Goal: Navigation & Orientation: Find specific page/section

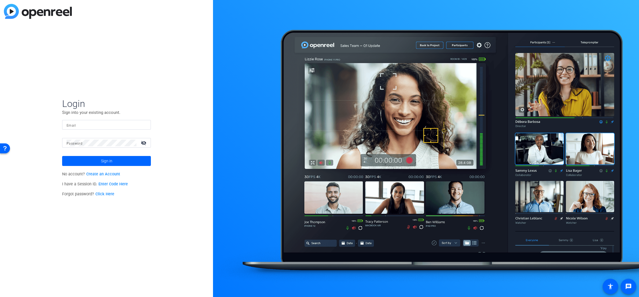
type input "[PERSON_NAME][EMAIL_ADDRESS][PERSON_NAME][DOMAIN_NAME]"
click at [122, 164] on span at bounding box center [106, 161] width 89 height 13
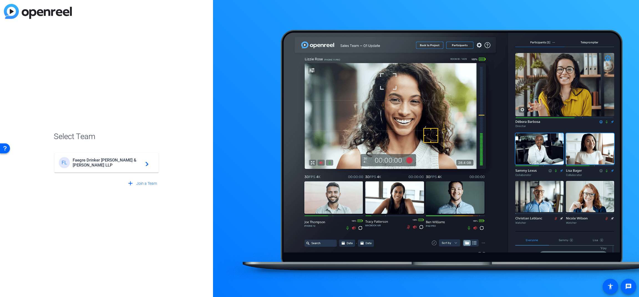
click at [146, 168] on div "FL Faegre Drinker [PERSON_NAME] & [PERSON_NAME] LLP navigate_next" at bounding box center [106, 162] width 95 height 11
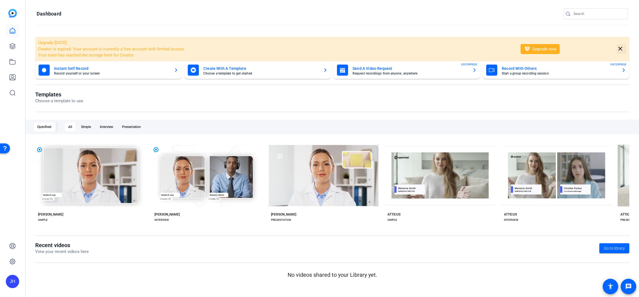
click at [619, 48] on mat-icon "close" at bounding box center [620, 48] width 7 height 7
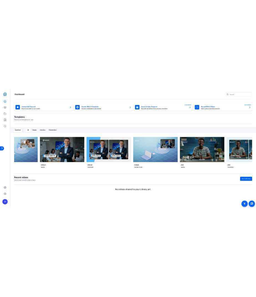
scroll to position [0, 6532]
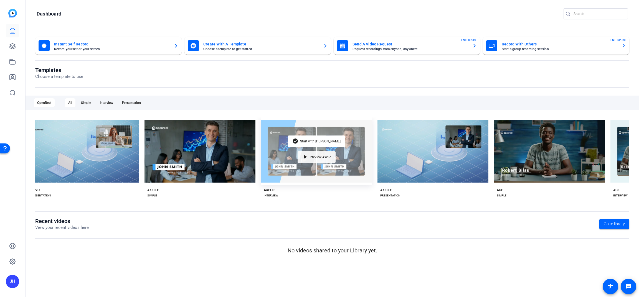
click at [320, 158] on div "play_arrow Preview Axelle" at bounding box center [317, 157] width 38 height 12
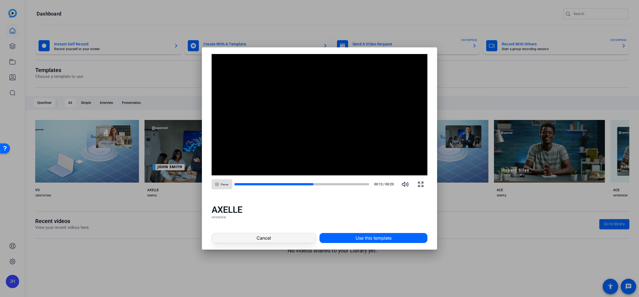
click at [286, 239] on span at bounding box center [264, 238] width 104 height 13
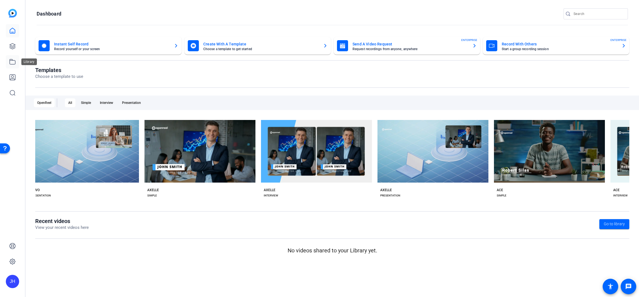
click at [16, 62] on icon at bounding box center [12, 62] width 7 height 7
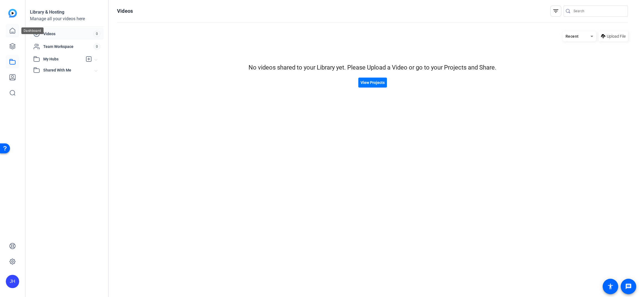
click at [12, 29] on icon at bounding box center [12, 30] width 7 height 7
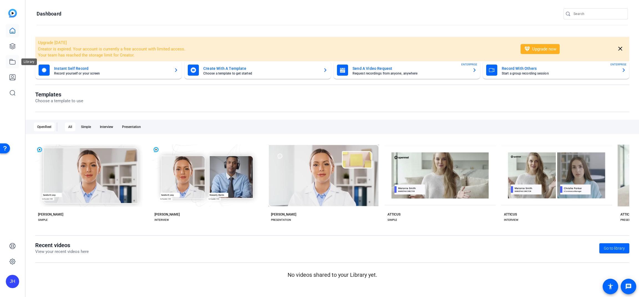
click at [13, 62] on icon at bounding box center [12, 62] width 7 height 7
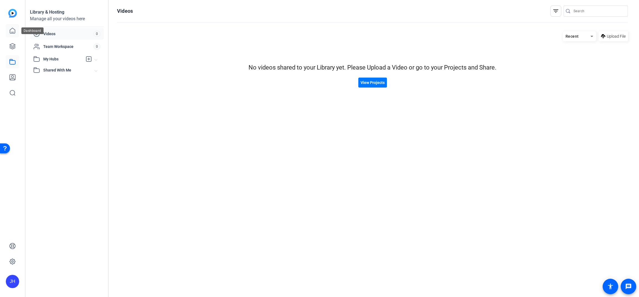
click at [9, 24] on link at bounding box center [12, 30] width 13 height 13
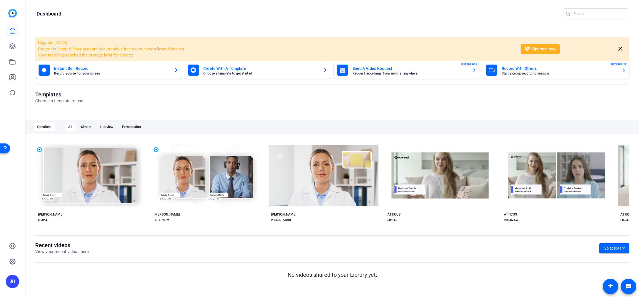
click at [357, 25] on div at bounding box center [332, 25] width 591 height 0
click at [326, 246] on openreel-page-title "Recent videos View your recent videos here Go to library" at bounding box center [332, 248] width 594 height 13
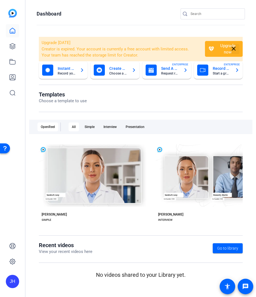
click at [236, 49] on mat-icon "close" at bounding box center [233, 48] width 7 height 7
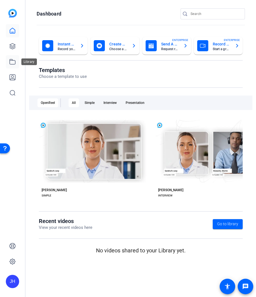
click at [11, 65] on icon at bounding box center [12, 62] width 7 height 7
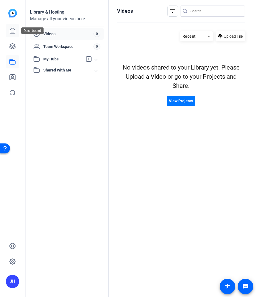
click at [15, 31] on icon at bounding box center [12, 30] width 5 height 5
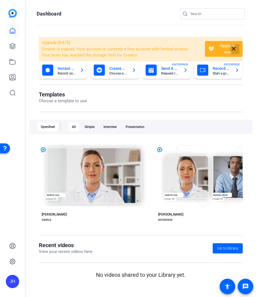
click at [234, 48] on mat-icon "close" at bounding box center [233, 48] width 7 height 7
